Goal: Task Accomplishment & Management: Manage account settings

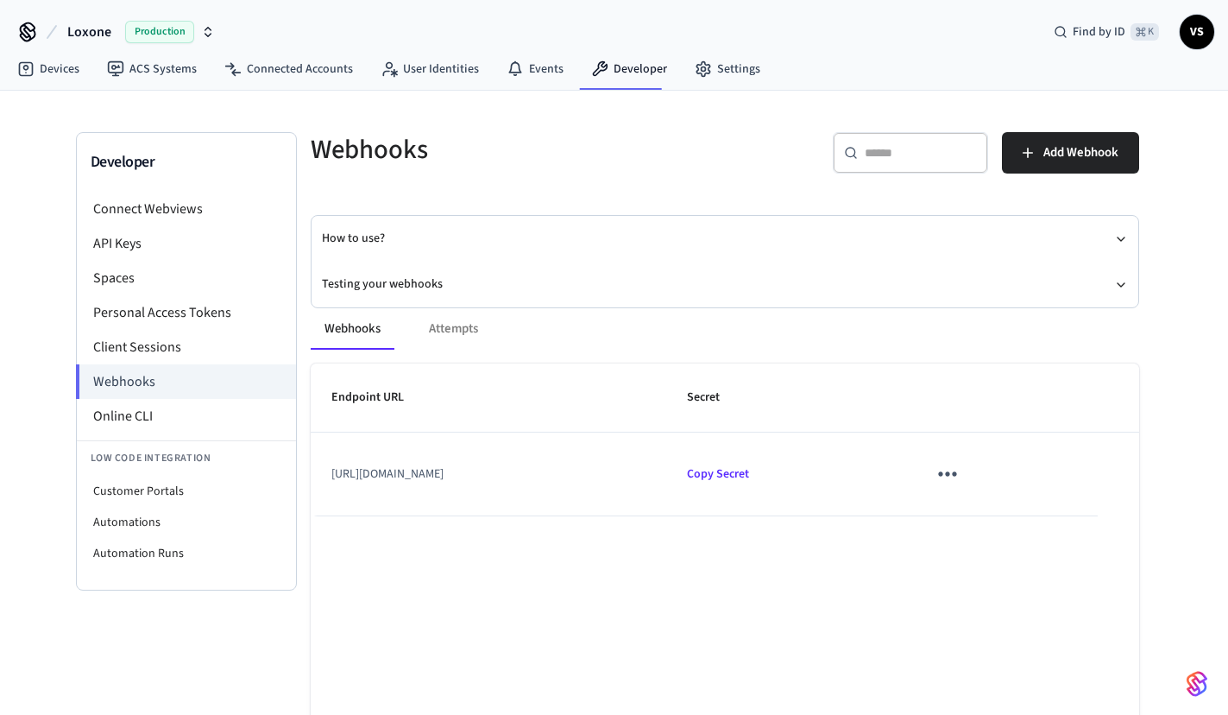
click at [960, 468] on icon "sticky table" at bounding box center [947, 473] width 27 height 27
click at [1064, 519] on li "Edit" at bounding box center [1070, 524] width 82 height 47
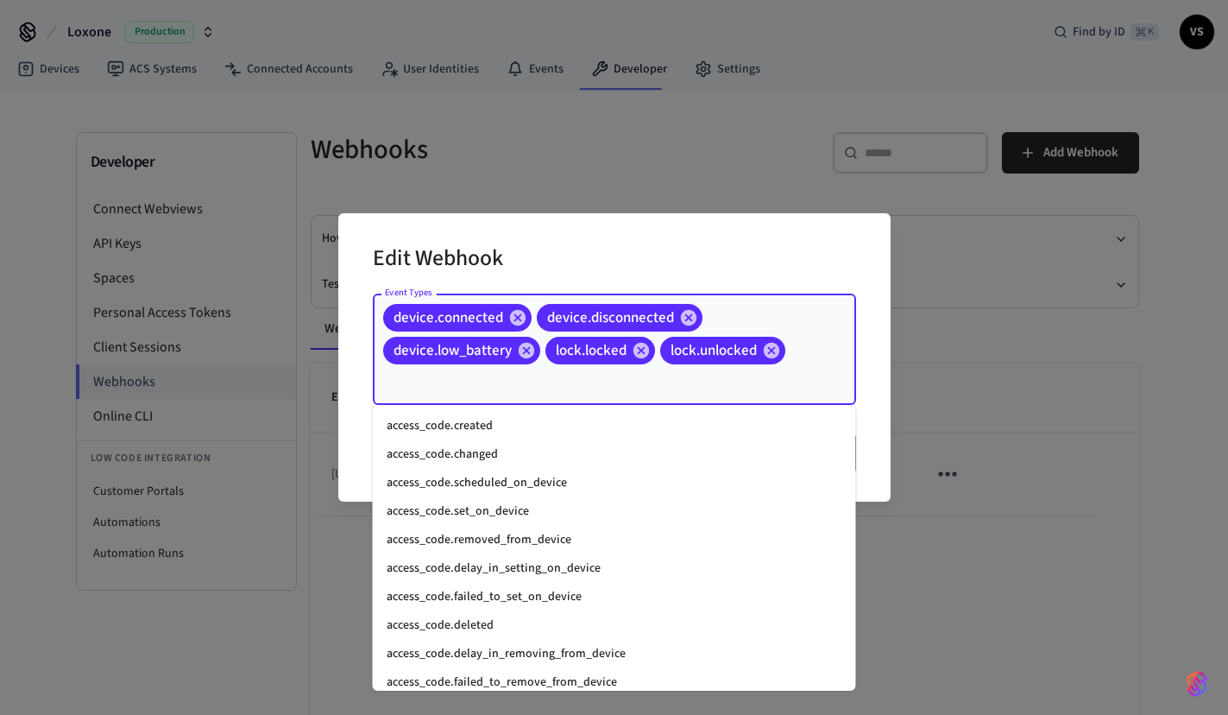
click at [670, 381] on input "Event Types" at bounding box center [590, 382] width 419 height 30
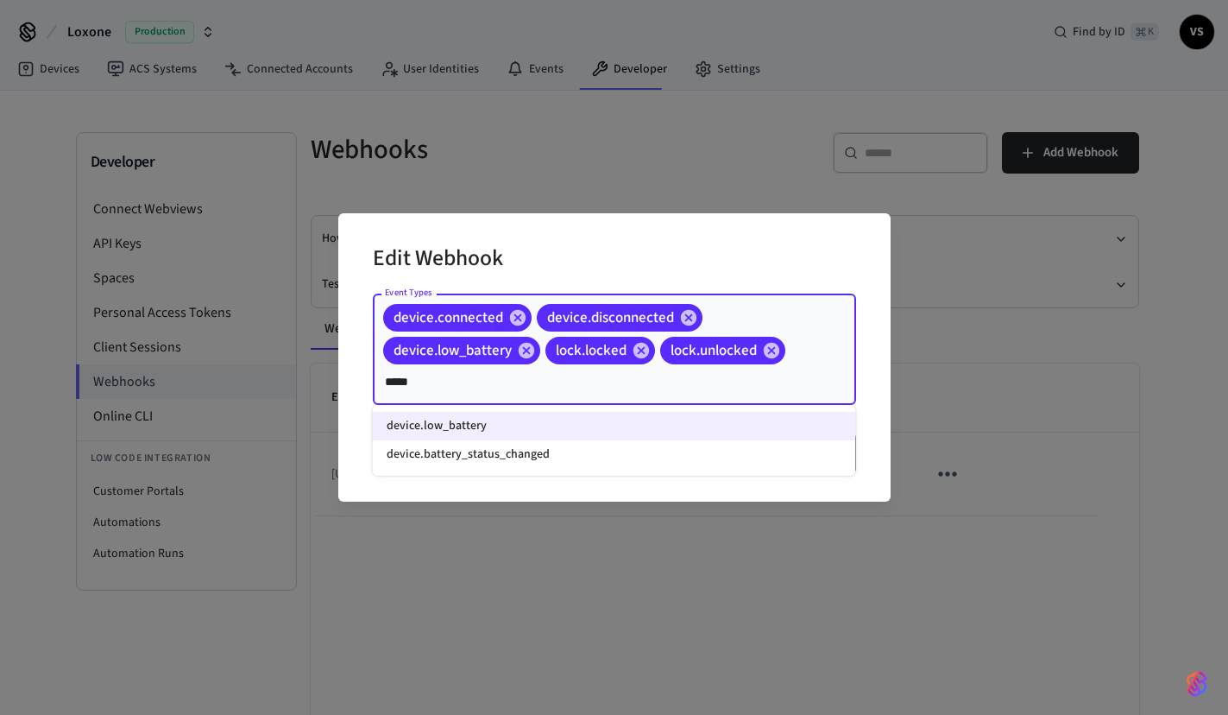
type input "******"
click at [548, 451] on li "device.battery_status_changed" at bounding box center [614, 454] width 483 height 28
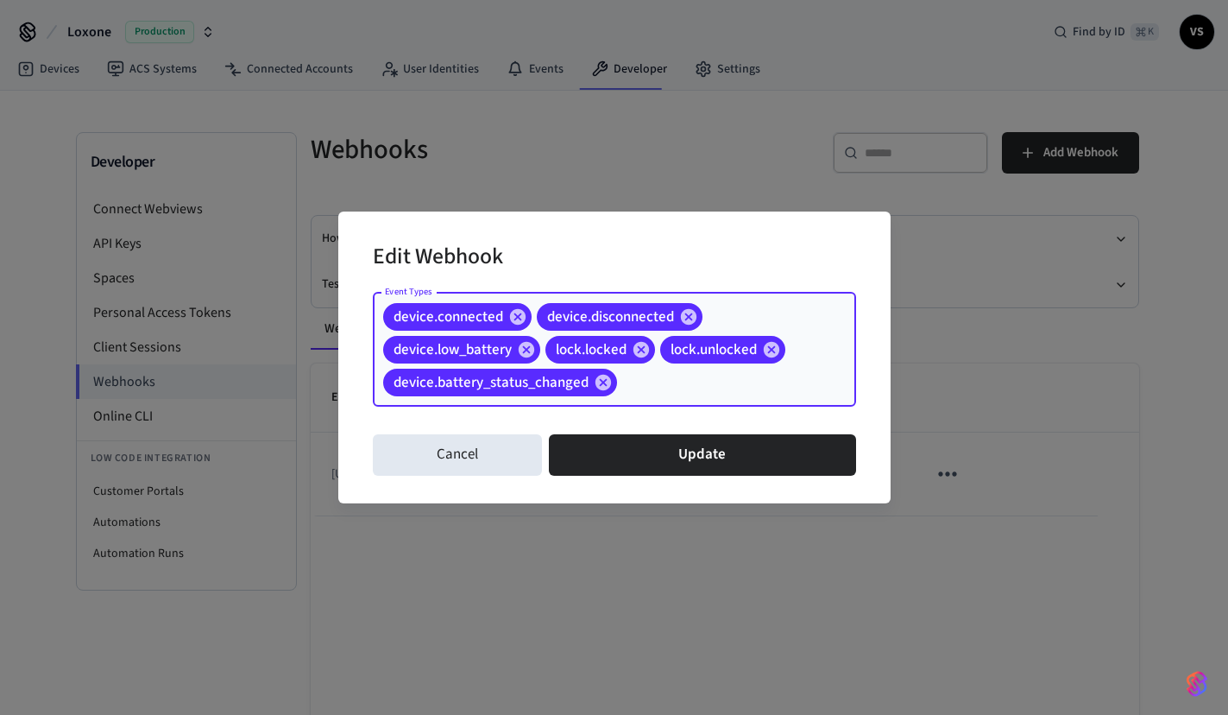
drag, startPoint x: 589, startPoint y: 380, endPoint x: 506, endPoint y: 381, distance: 82.9
click at [506, 381] on span "device.battery_status_changed" at bounding box center [491, 382] width 216 height 17
click at [400, 384] on span "device.battery_status_changed" at bounding box center [491, 382] width 216 height 17
click at [600, 380] on icon at bounding box center [603, 382] width 19 height 19
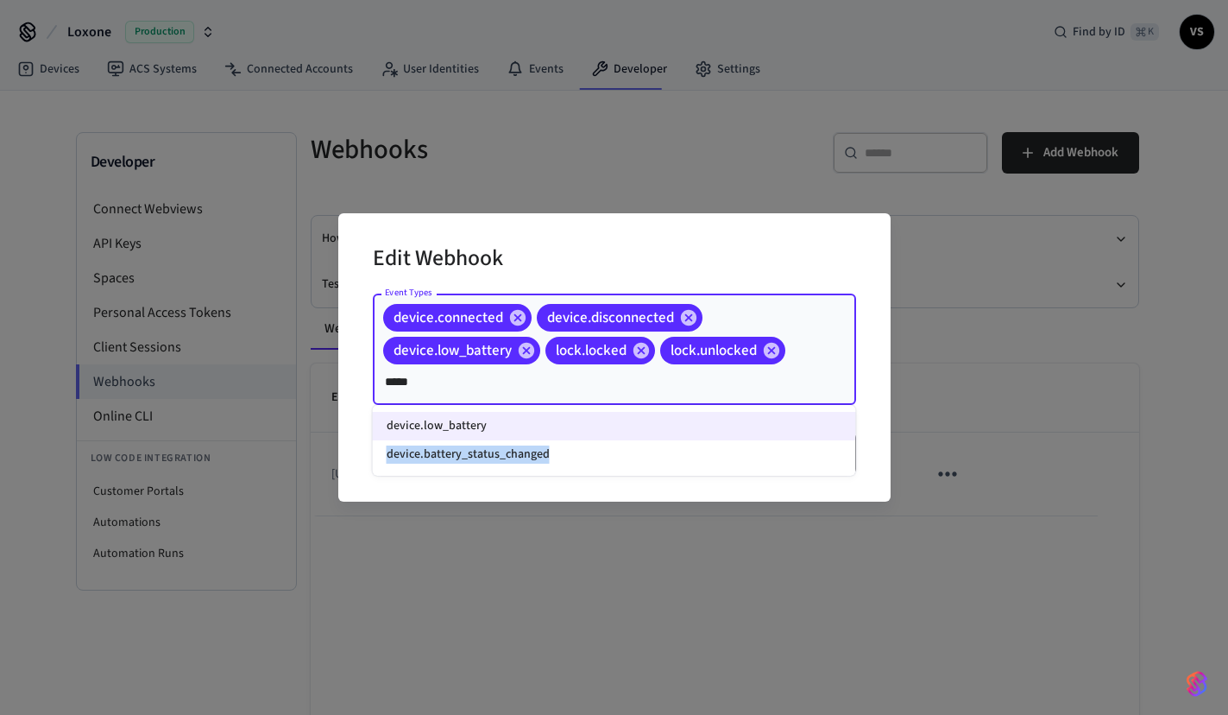
copy li "device.battery_status_changed"
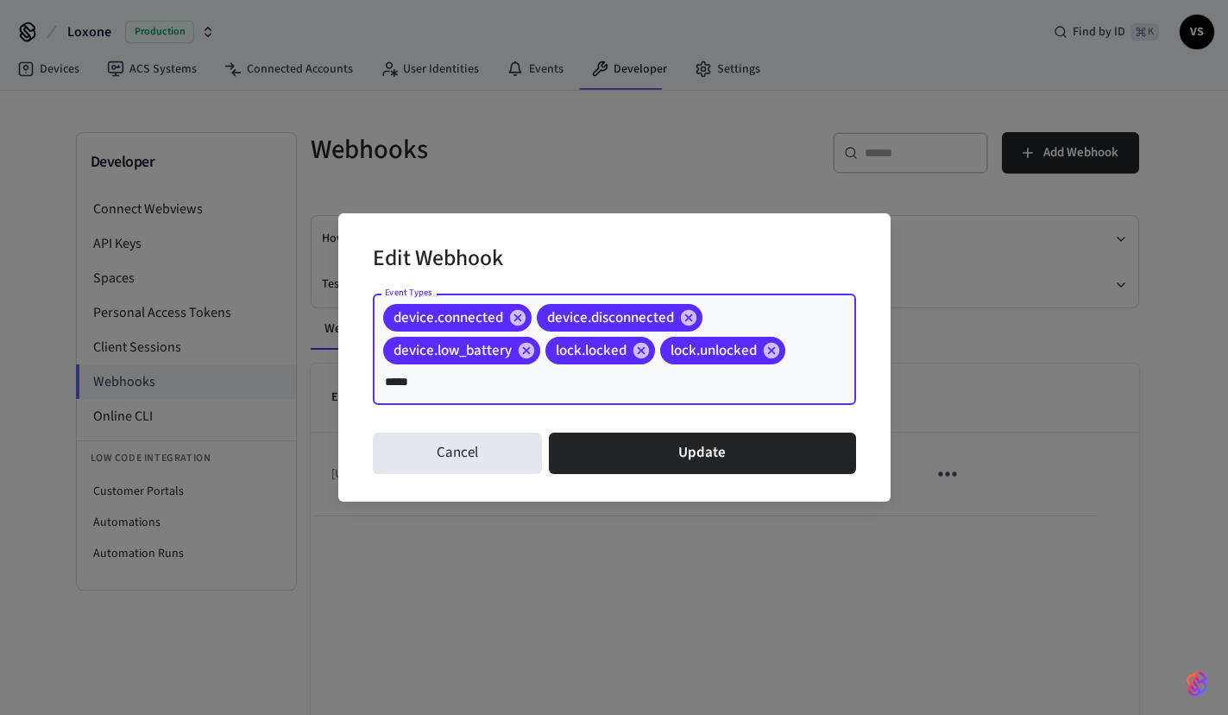
type input "*****"
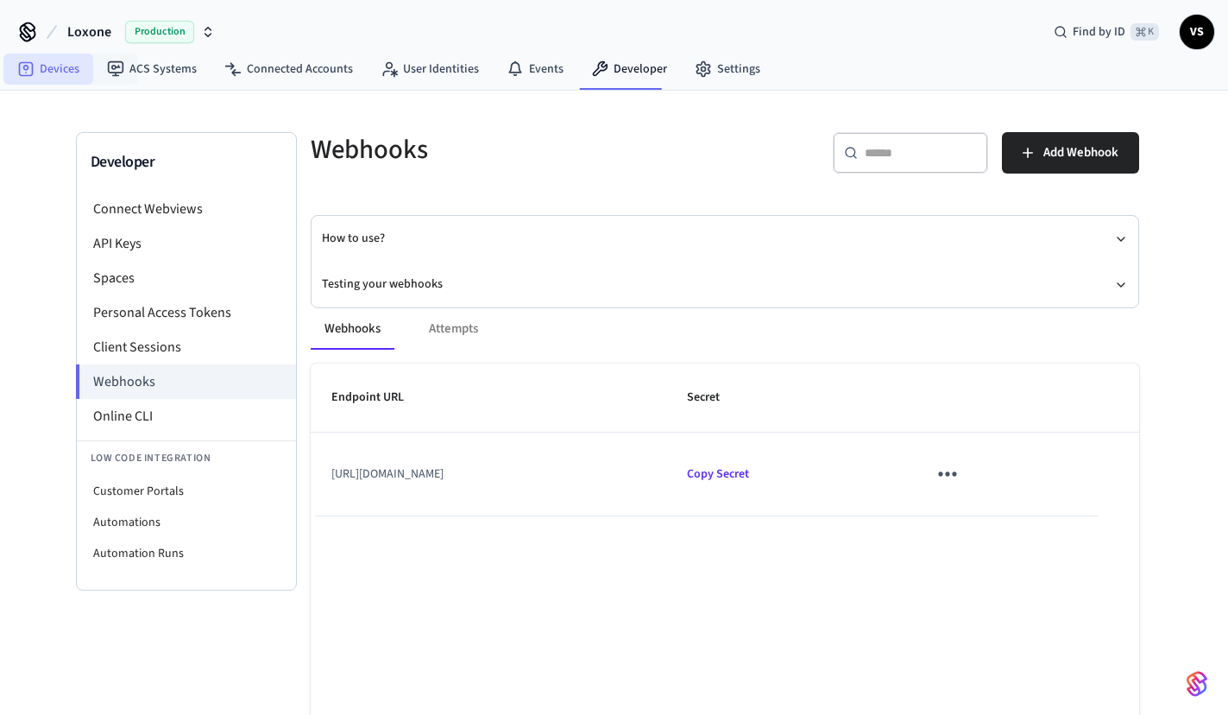
click at [58, 64] on link "Devices" at bounding box center [48, 69] width 90 height 31
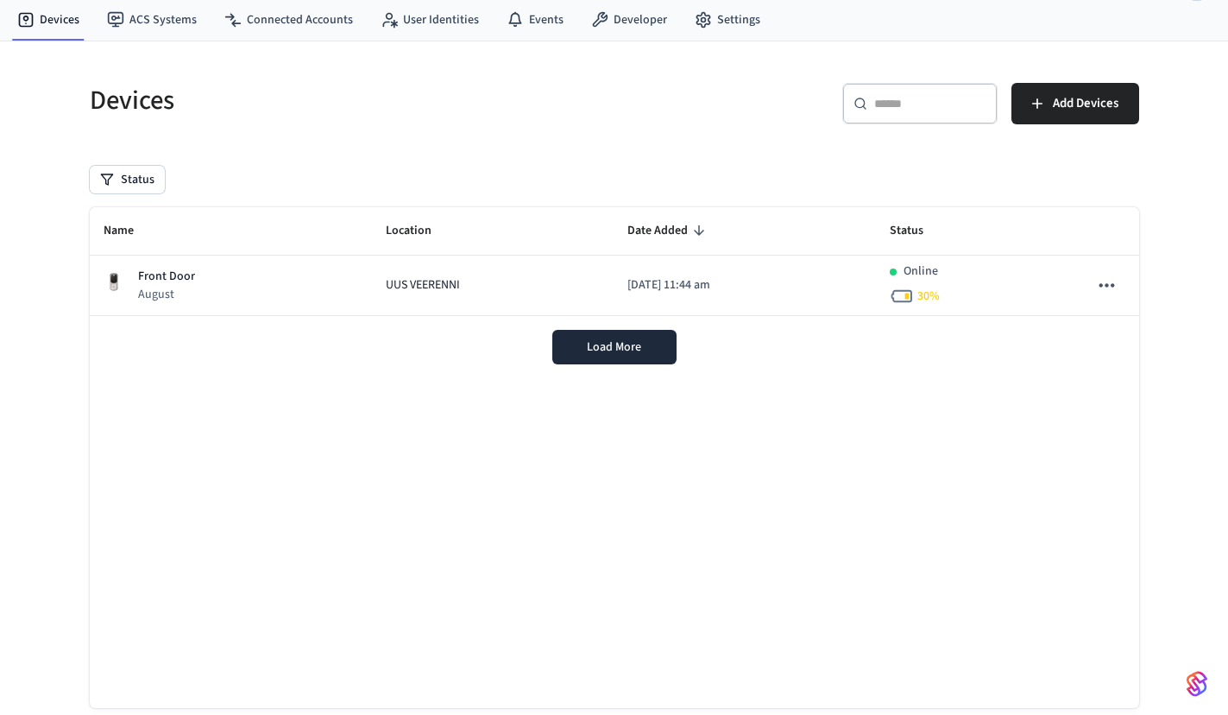
scroll to position [52, 0]
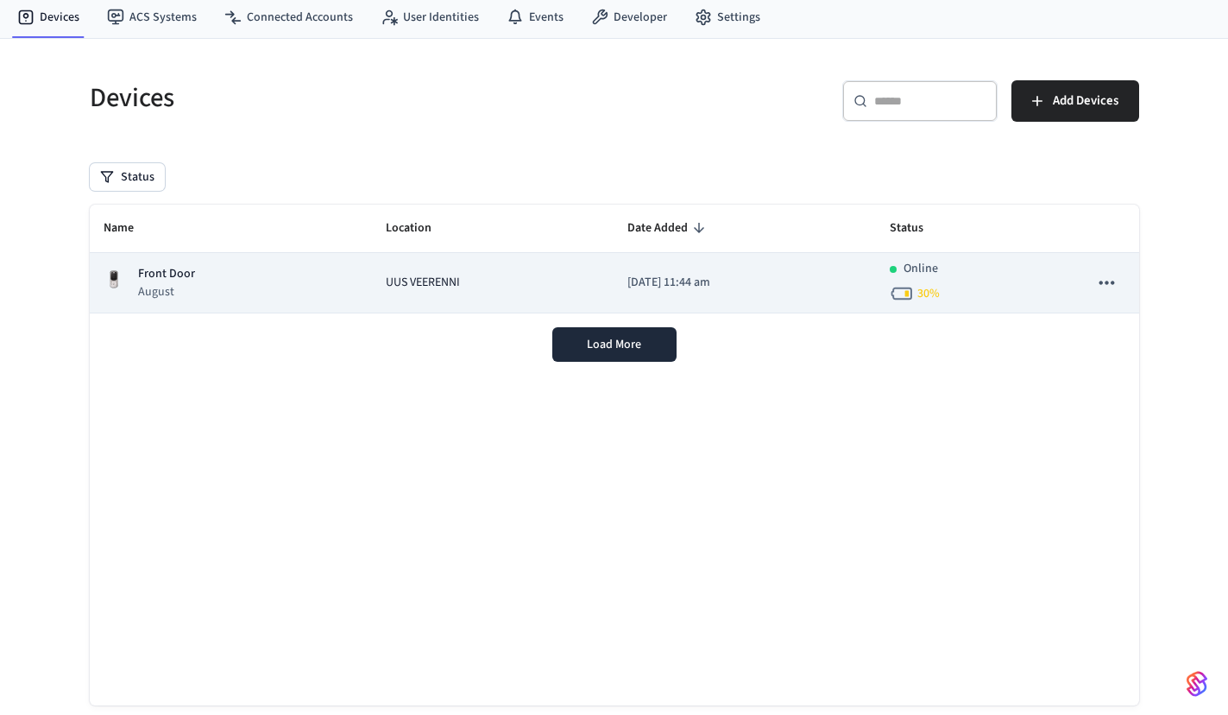
click at [188, 286] on p "August" at bounding box center [166, 291] width 57 height 17
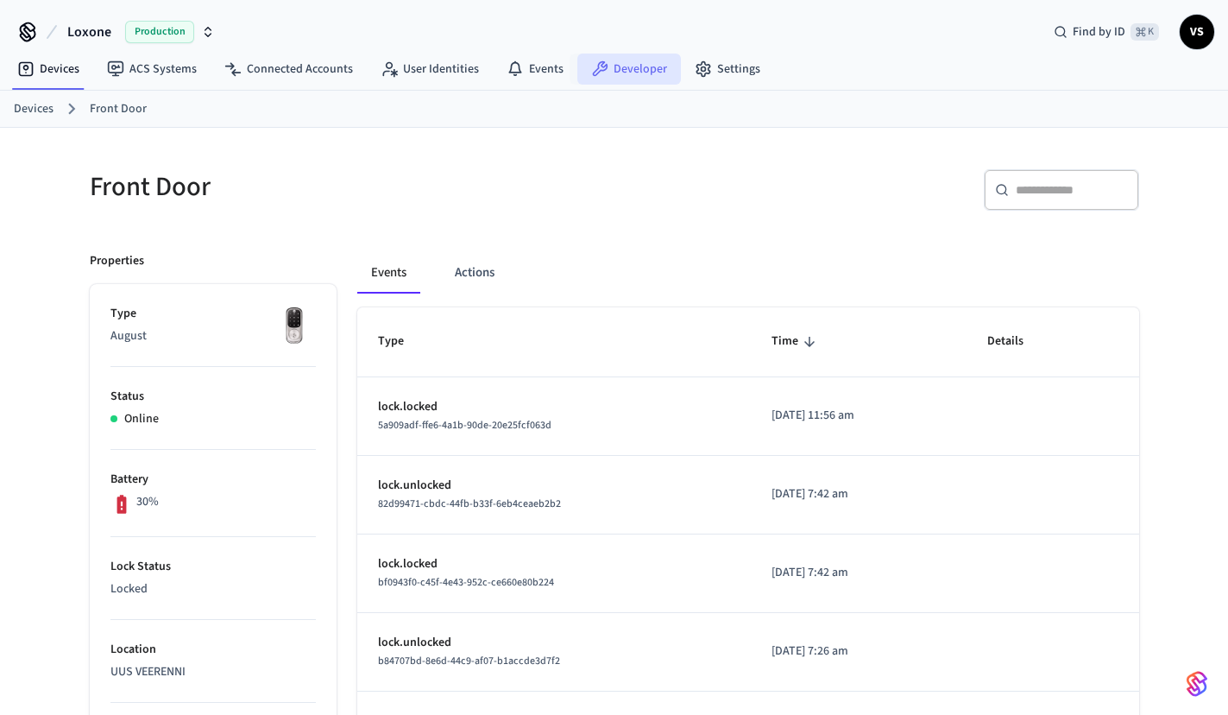
click at [610, 73] on link "Developer" at bounding box center [629, 69] width 104 height 31
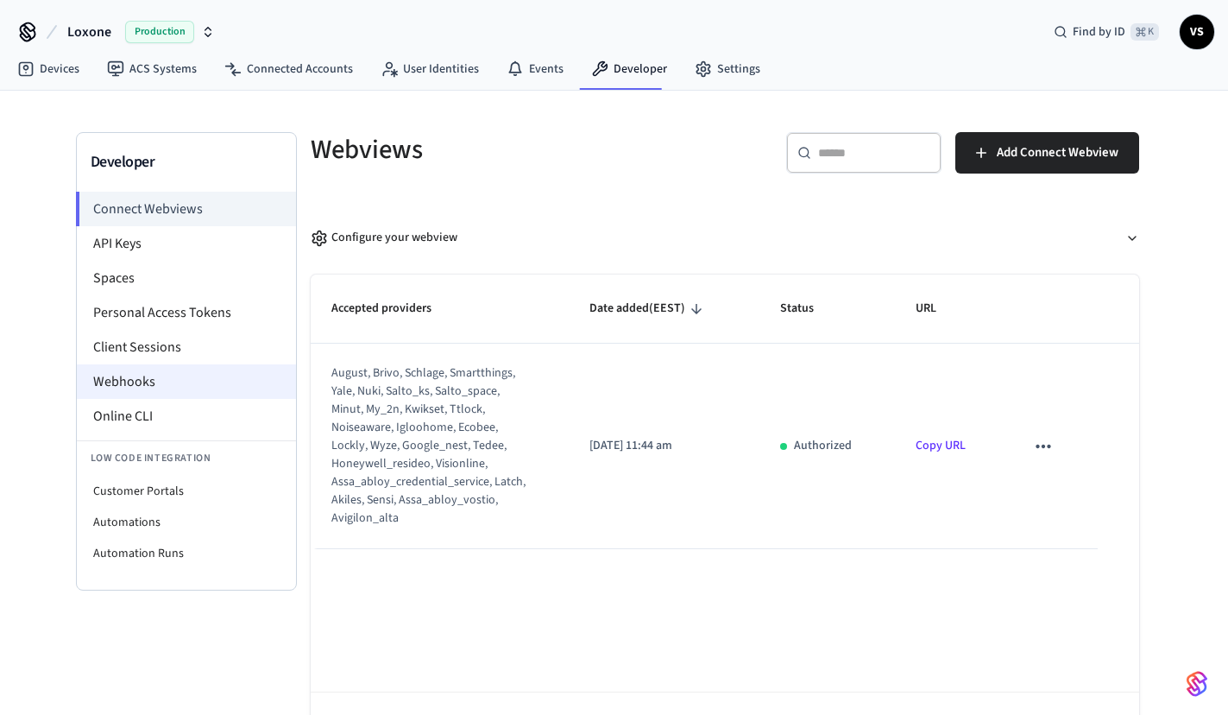
click at [166, 387] on li "Webhooks" at bounding box center [186, 381] width 219 height 35
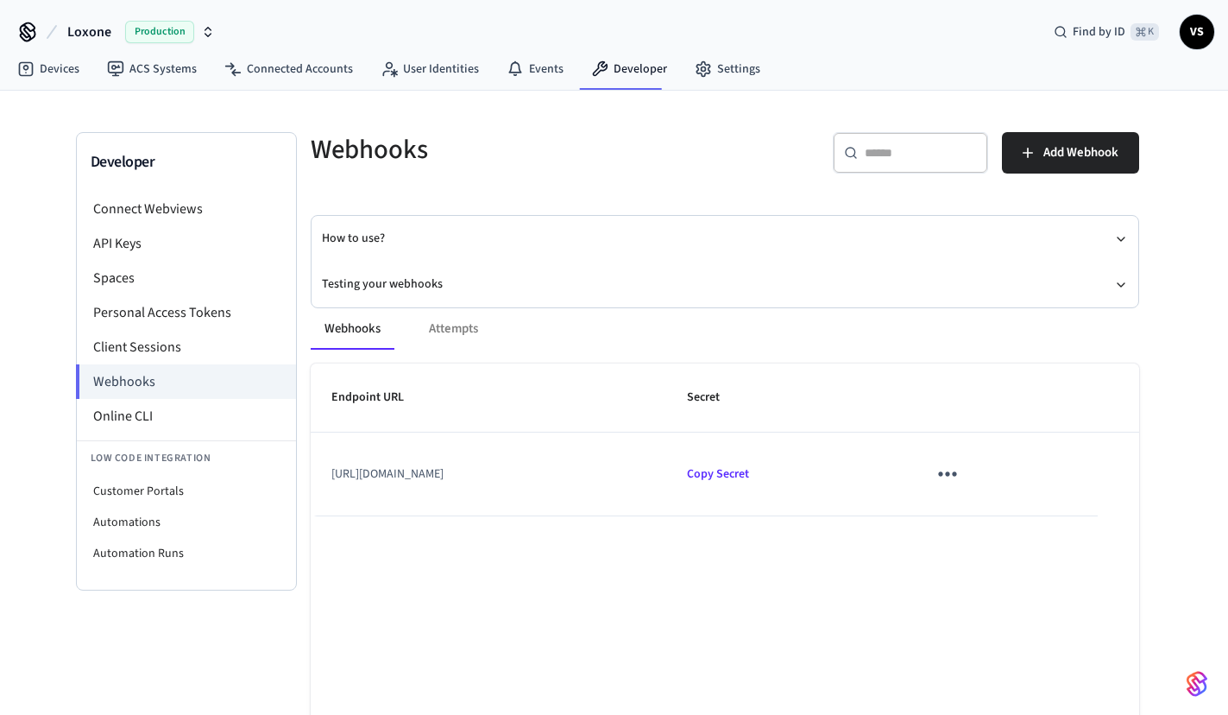
click at [960, 470] on icon "sticky table" at bounding box center [947, 473] width 27 height 27
click at [1079, 518] on li "Edit" at bounding box center [1071, 524] width 82 height 47
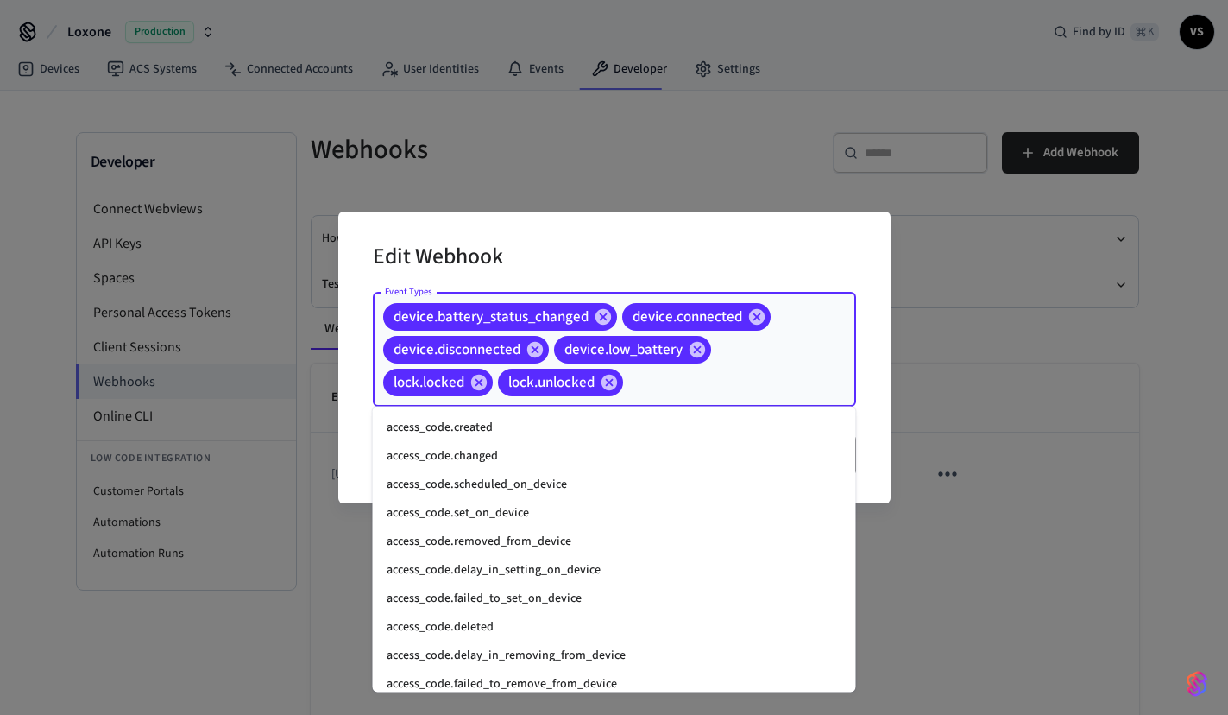
click at [678, 385] on input "Event Types" at bounding box center [713, 382] width 174 height 30
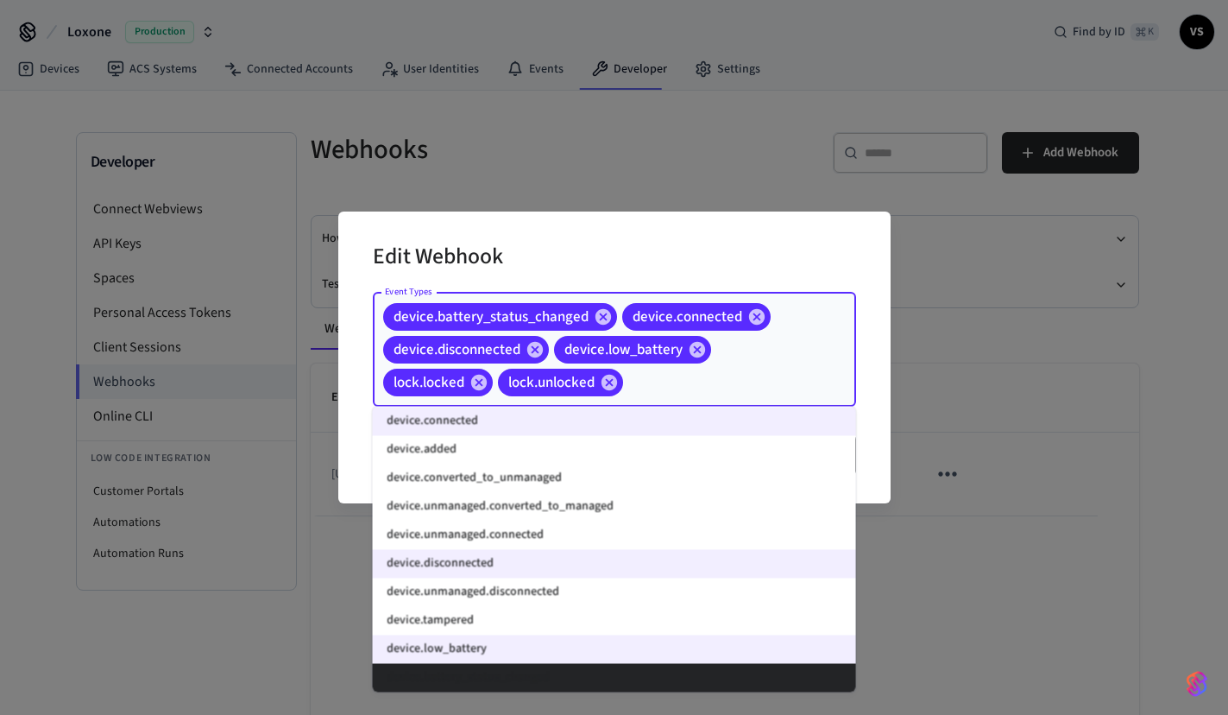
paste input "**********"
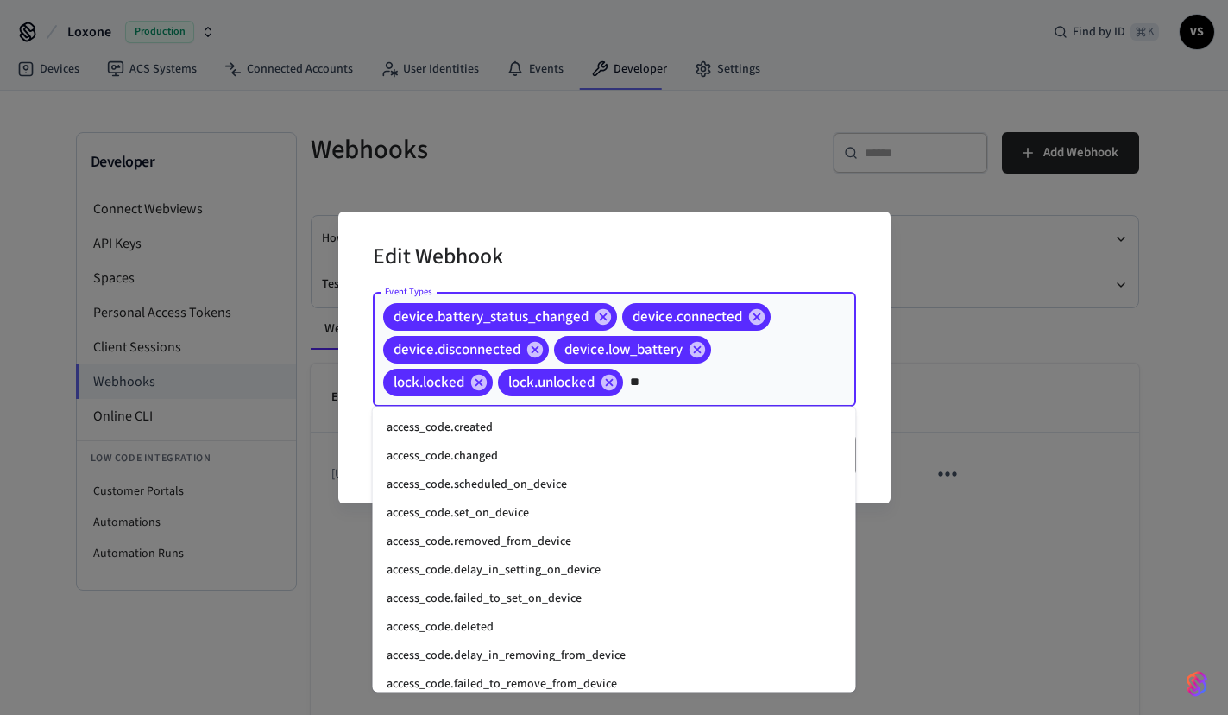
type input "*"
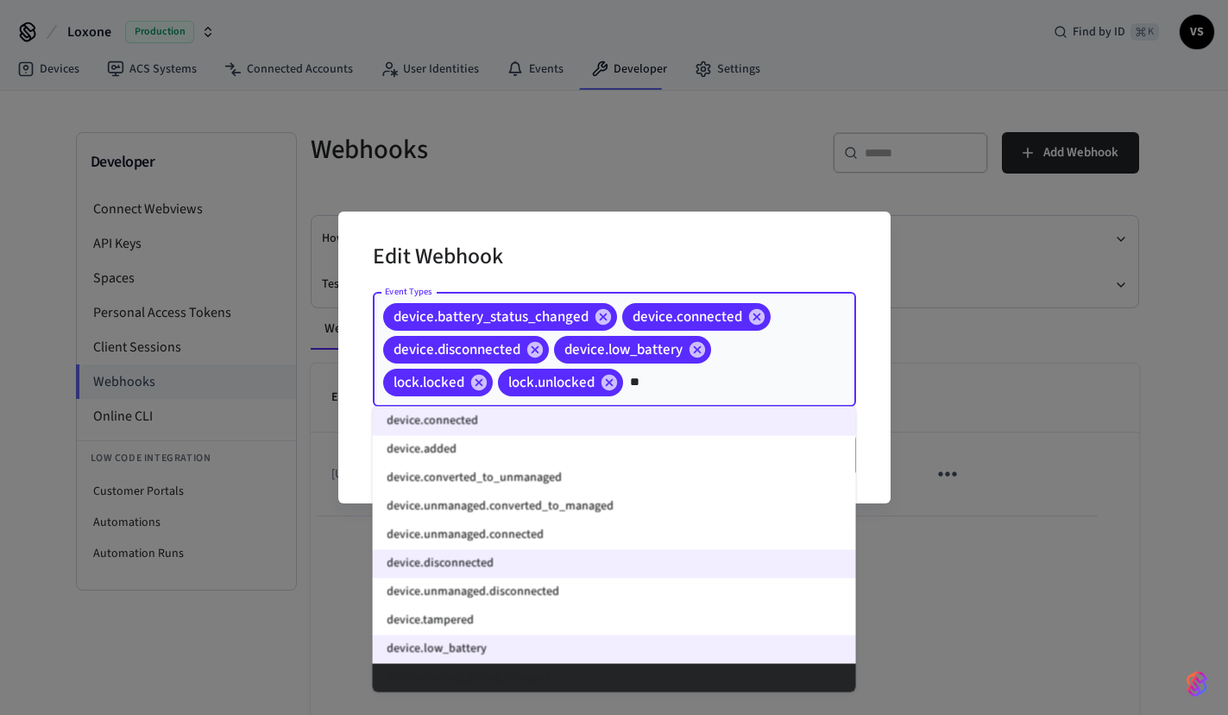
scroll to position [0, 0]
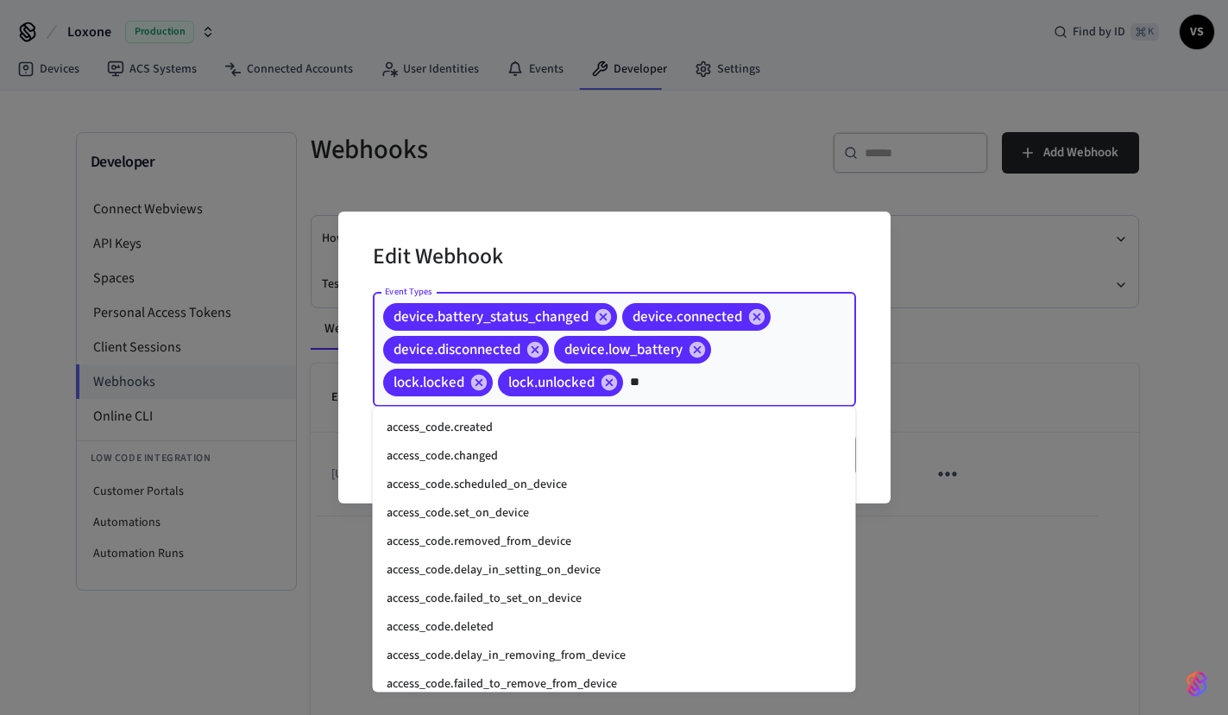
type input "*"
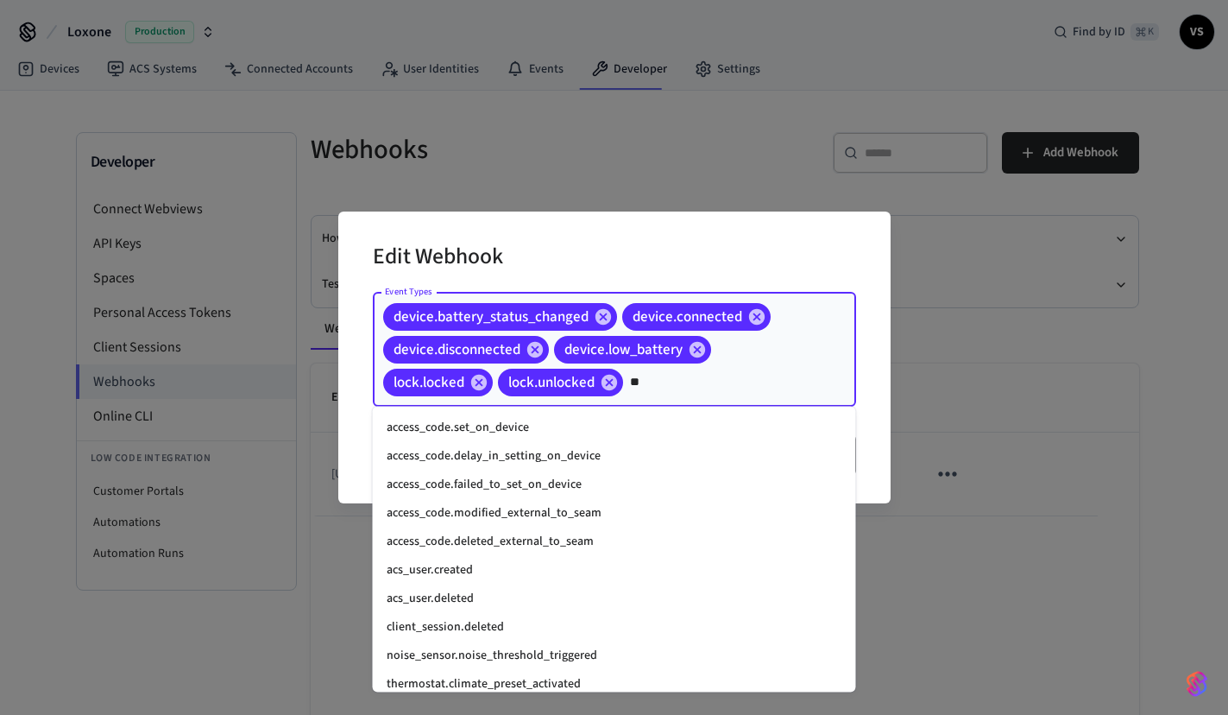
type input "*"
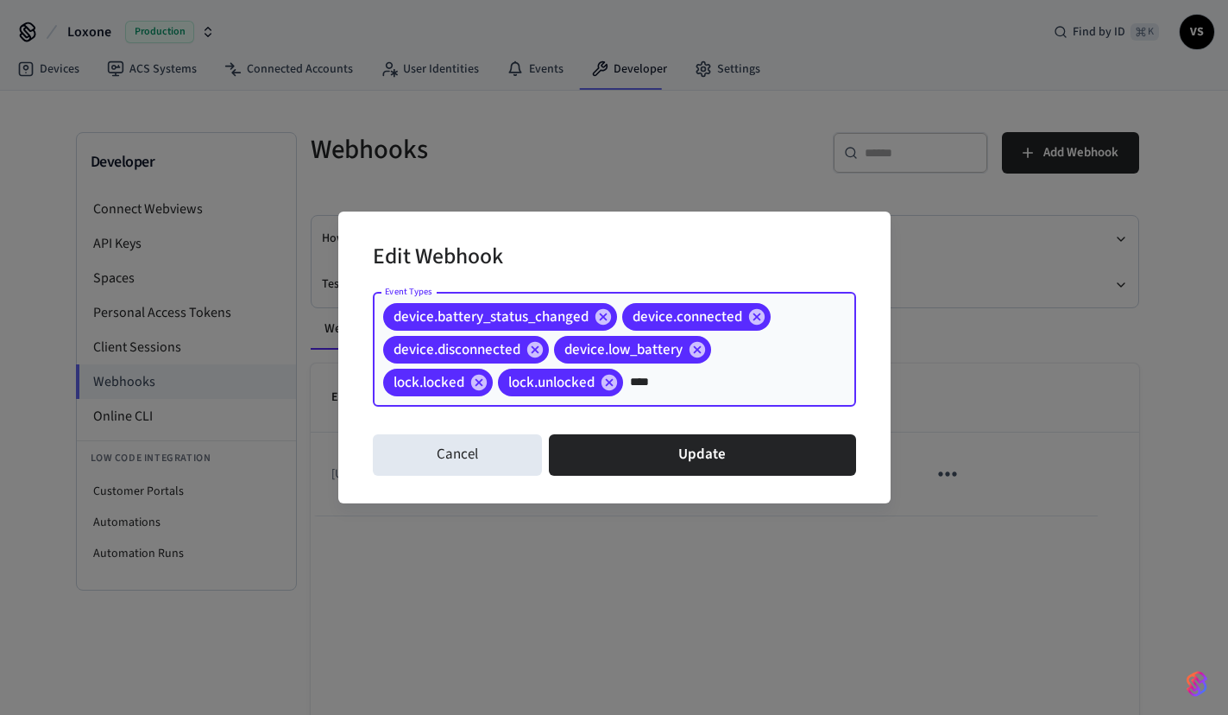
type input "****"
